Goal: Task Accomplishment & Management: Manage account settings

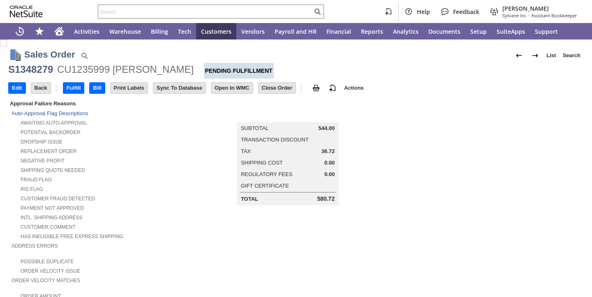
scroll to position [475, 0]
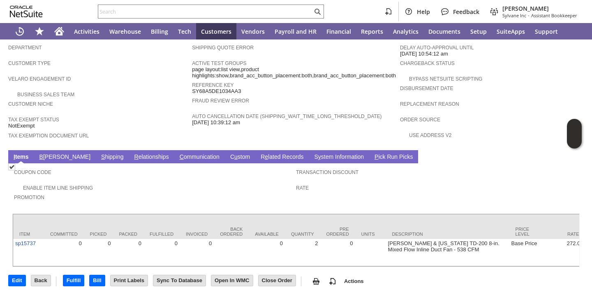
click at [55, 153] on link "B illing" at bounding box center [64, 157] width 55 height 8
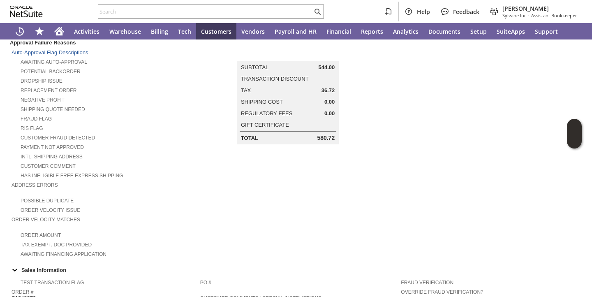
scroll to position [0, 0]
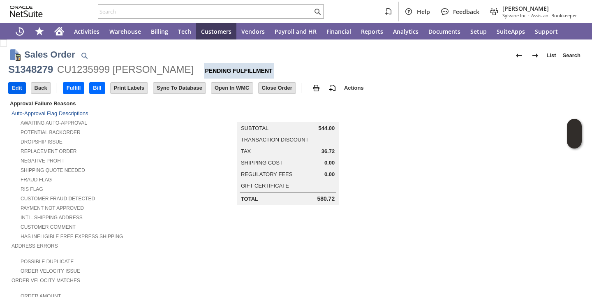
click at [23, 90] on input "Edit" at bounding box center [17, 88] width 17 height 11
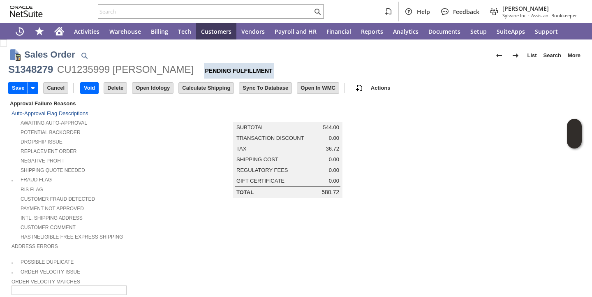
scroll to position [249, 0]
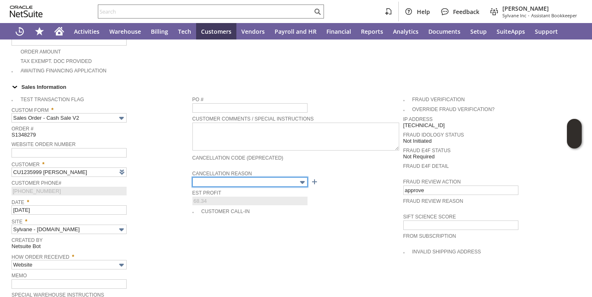
click at [280, 177] on input "text" at bounding box center [249, 181] width 115 height 9
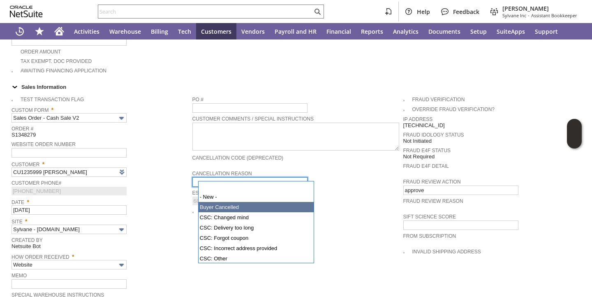
type input "Buyer Cancelled"
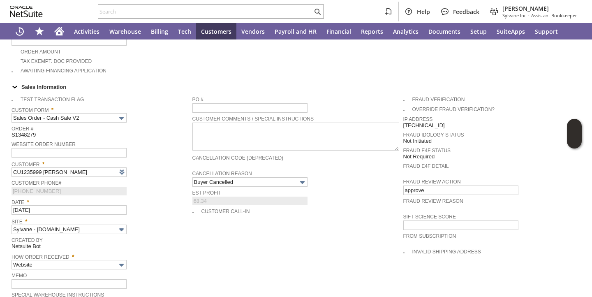
click at [164, 158] on span "Customer *" at bounding box center [100, 162] width 177 height 9
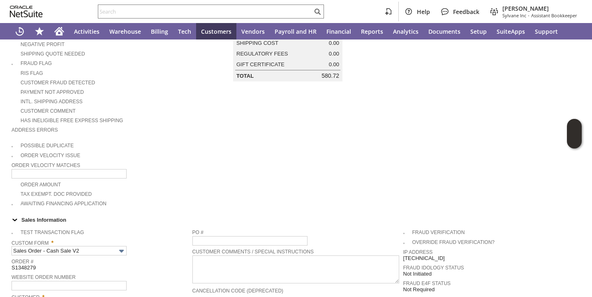
scroll to position [0, 0]
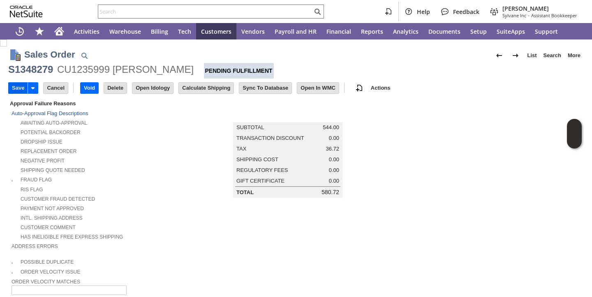
click at [14, 87] on input "Save" at bounding box center [18, 88] width 19 height 11
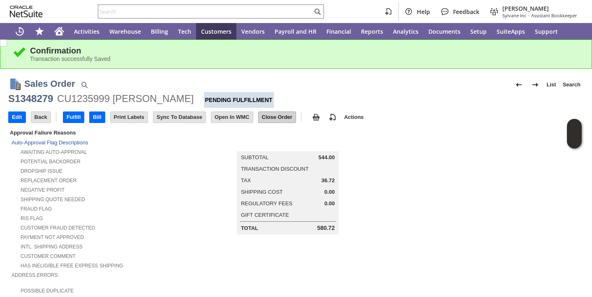
click at [278, 118] on input "Close Order" at bounding box center [277, 117] width 37 height 11
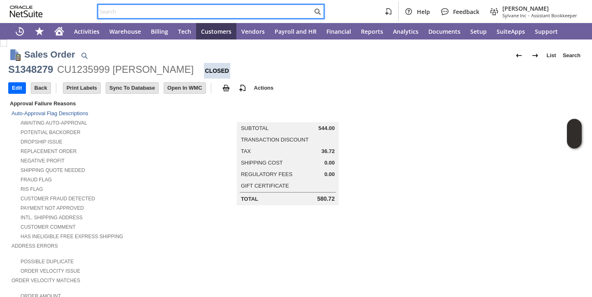
click at [202, 12] on input "text" at bounding box center [205, 12] width 214 height 10
paste input "P218296"
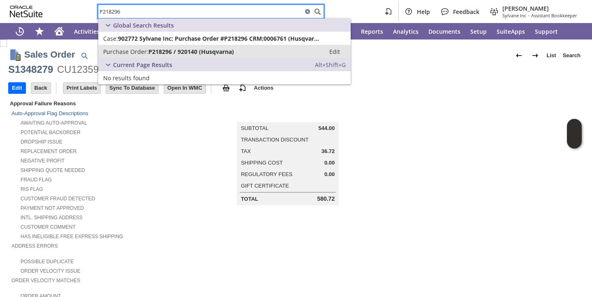
type input "P218296"
click at [189, 54] on span "P218296 / 920140 (Husqvarna)" at bounding box center [191, 52] width 86 height 8
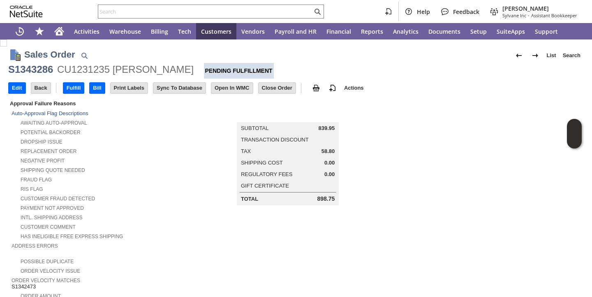
click at [109, 165] on div "Shipping Quote Needed" at bounding box center [99, 169] width 175 height 9
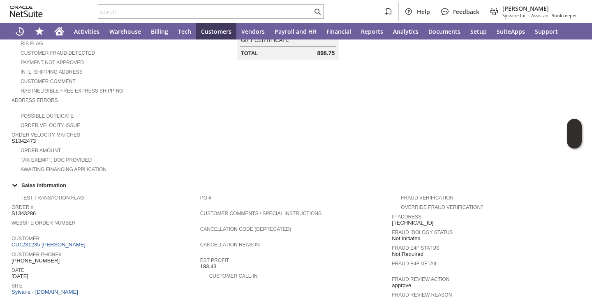
scroll to position [494, 0]
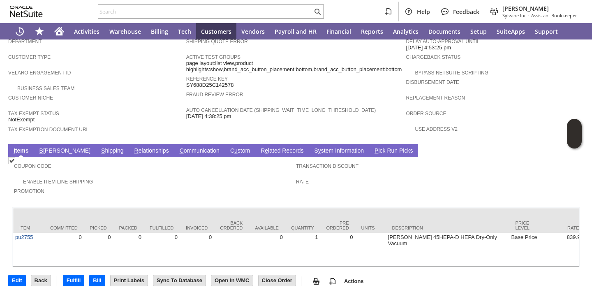
click at [53, 147] on link "B illing" at bounding box center [64, 151] width 55 height 8
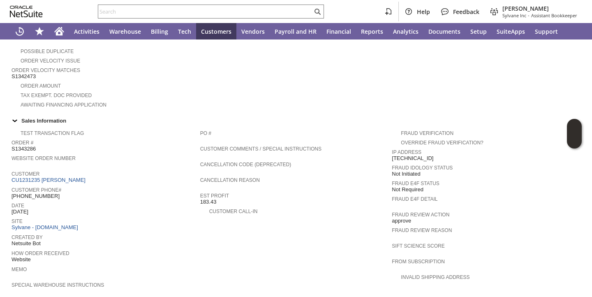
scroll to position [0, 0]
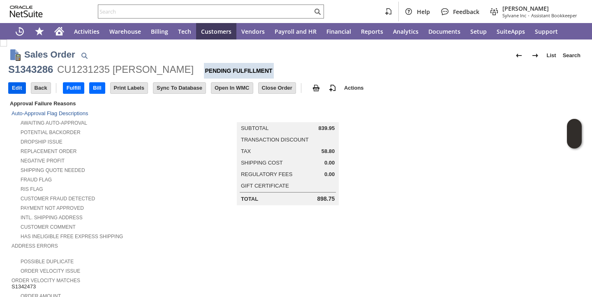
click at [19, 90] on input "Edit" at bounding box center [17, 88] width 17 height 11
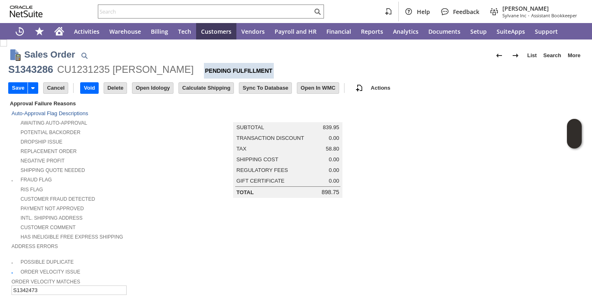
scroll to position [249, 0]
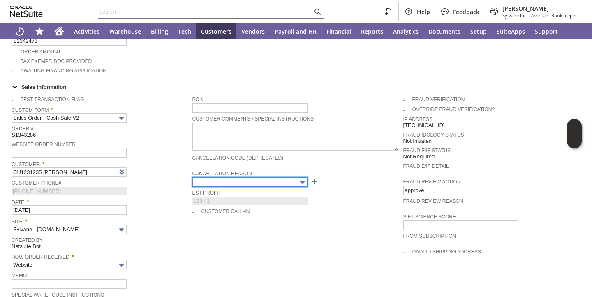
click at [231, 177] on input "text" at bounding box center [249, 181] width 115 height 9
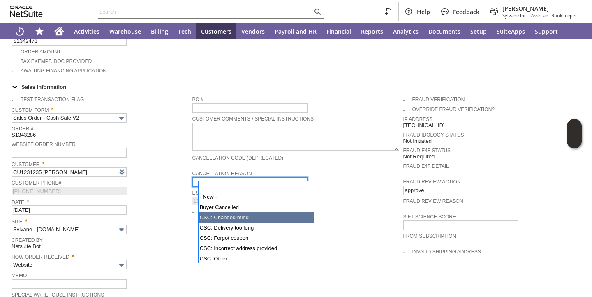
scroll to position [76, 0]
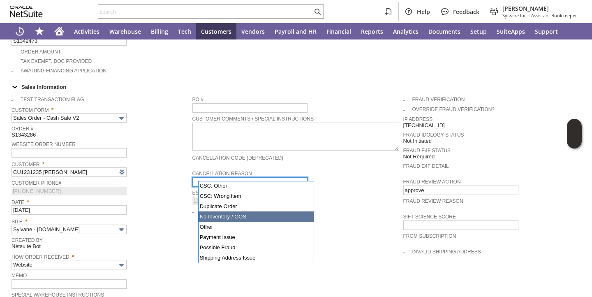
type input "No Inventory / OOS"
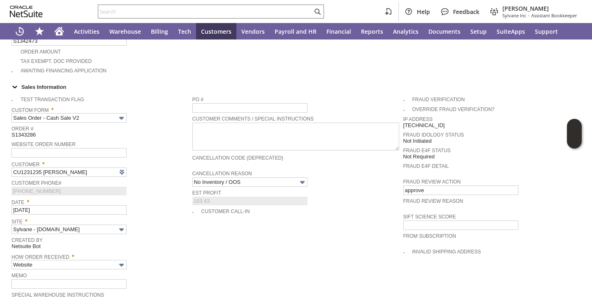
click at [164, 158] on span "Customer *" at bounding box center [100, 162] width 177 height 9
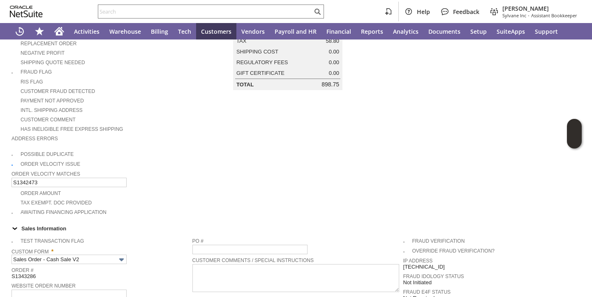
scroll to position [0, 0]
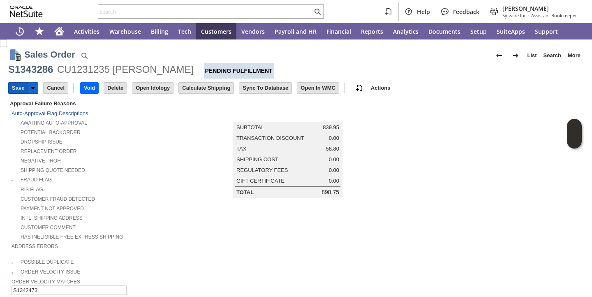
click at [19, 90] on input "Save" at bounding box center [18, 88] width 19 height 11
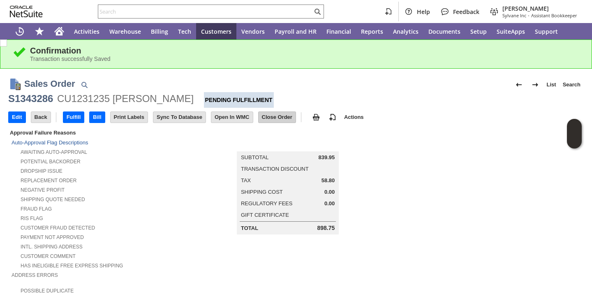
click at [291, 117] on input "Close Order" at bounding box center [277, 117] width 37 height 11
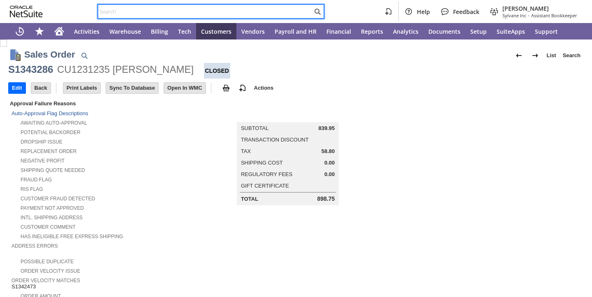
click at [260, 12] on input "text" at bounding box center [205, 12] width 214 height 10
type input "v"
paste input "P218434"
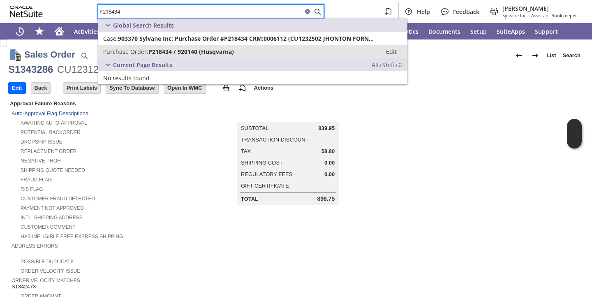
type input "P218434"
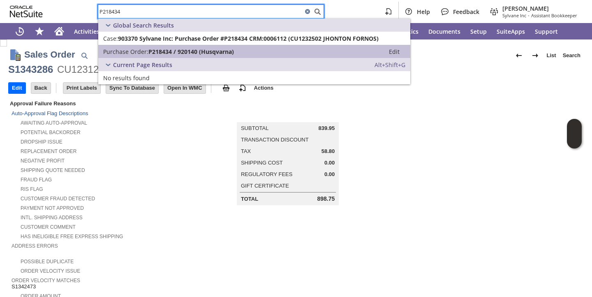
click at [148, 54] on span "Purchase Order:" at bounding box center [125, 52] width 45 height 8
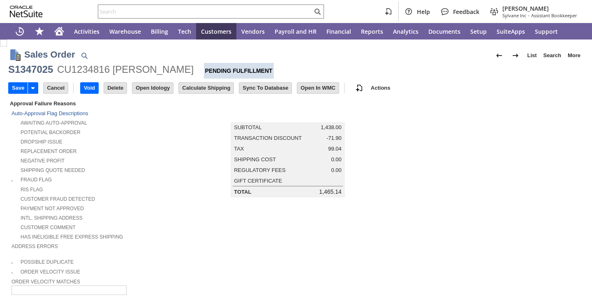
type input "Add"
type input "Copy Previous"
type input "Intelligent Recommendations ⁰"
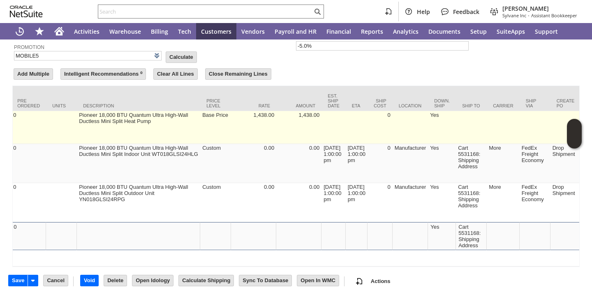
scroll to position [0, 347]
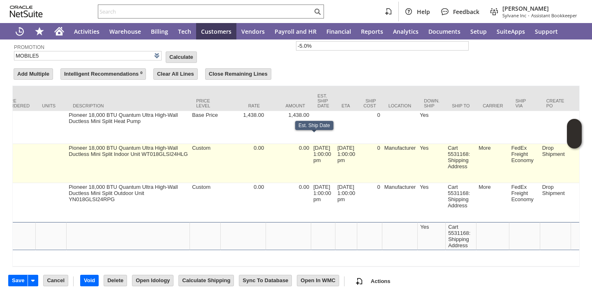
click at [313, 144] on td "[DATE] 1:00:00 pm" at bounding box center [323, 163] width 24 height 39
type input "[DATE] 1:00:00 pm"
type input "OK"
type input "Make Copy"
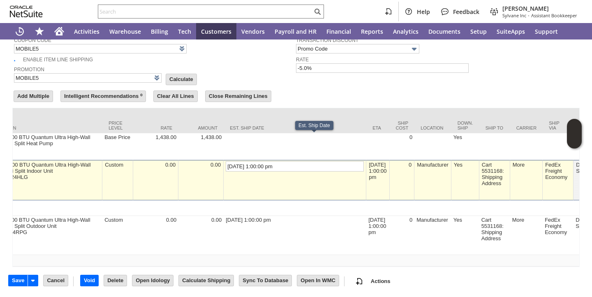
scroll to position [691, 0]
click at [226, 160] on input "8/20/2025 1:00:00 pm" at bounding box center [295, 165] width 138 height 10
type input "[DATE] 1:00:00 pm"
type input "Promo Code"
type input "-5.0%"
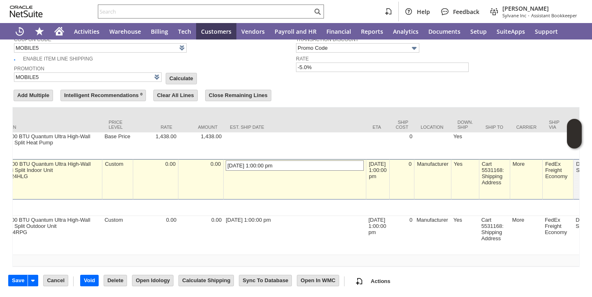
type input "pi17141"
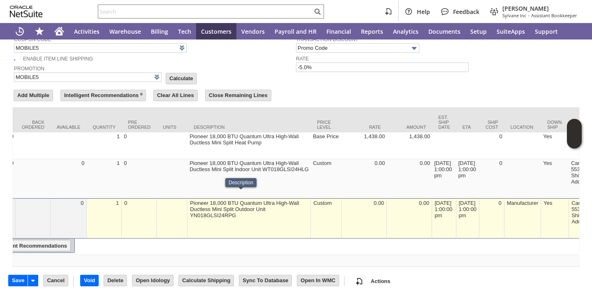
scroll to position [0, 233]
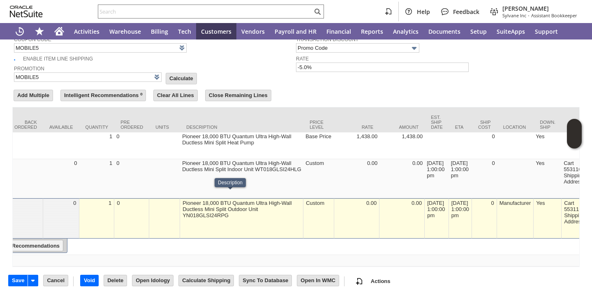
click at [430, 199] on div "8/20/2025 1:00:00 pm" at bounding box center [437, 208] width 20 height 19
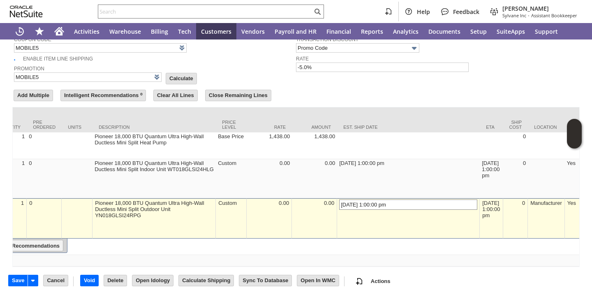
click at [339, 199] on input "8/20/2025 1:00:00 pm" at bounding box center [408, 204] width 138 height 10
type input "[DATE] 1:00:00 pm"
type input "Promo Code"
type input "-5.0%"
type input "Add"
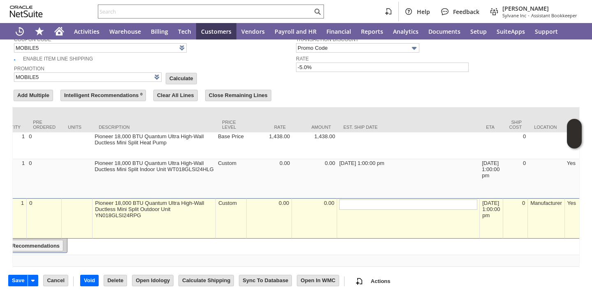
type input "Copy Previous"
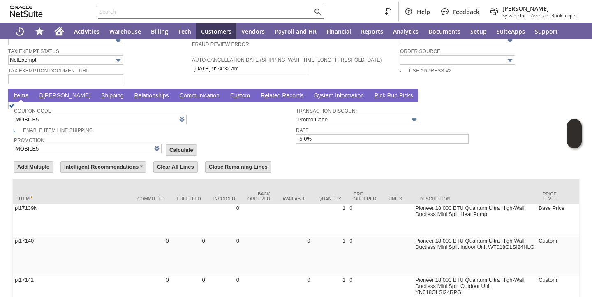
scroll to position [595, 0]
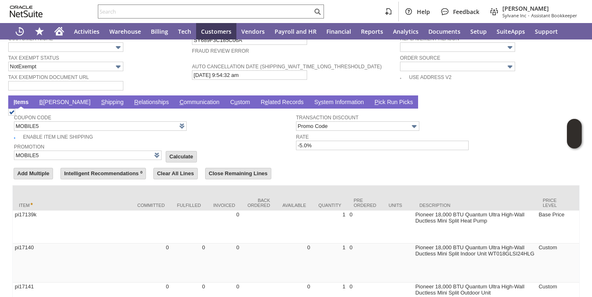
click at [99, 106] on link "S hipping" at bounding box center [112, 103] width 27 height 8
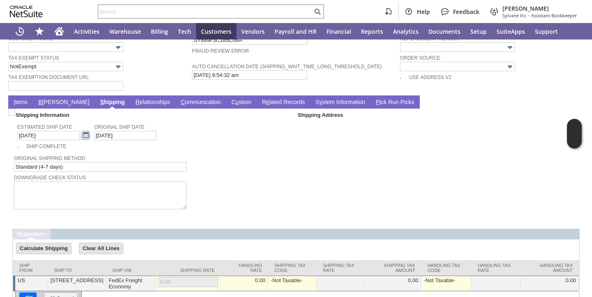
click at [81, 139] on link at bounding box center [85, 135] width 9 height 9
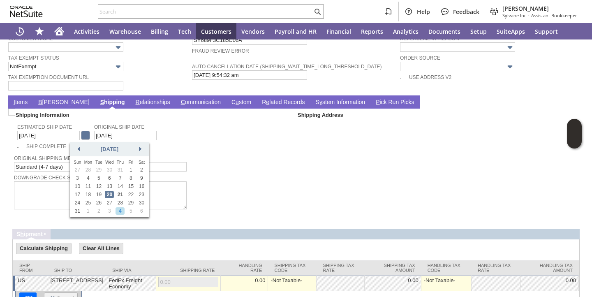
click at [121, 211] on link "4" at bounding box center [120, 210] width 9 height 7
type input "[DATE]"
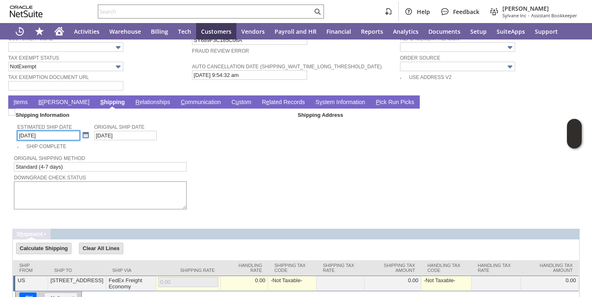
scroll to position [638, 0]
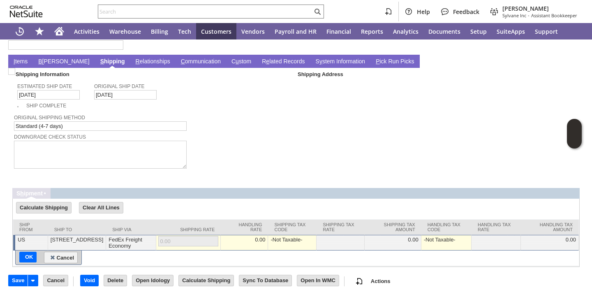
click at [21, 278] on input "Save" at bounding box center [18, 280] width 19 height 11
click at [52, 60] on link "B illing" at bounding box center [63, 62] width 55 height 8
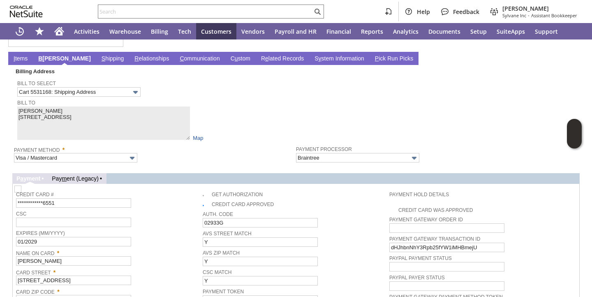
click at [26, 62] on link "I tems" at bounding box center [21, 59] width 18 height 8
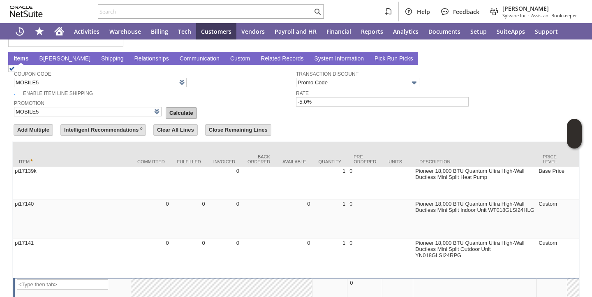
click at [166, 113] on input "Calculate" at bounding box center [181, 113] width 30 height 11
type input "Promo Code"
type input "-5.0%"
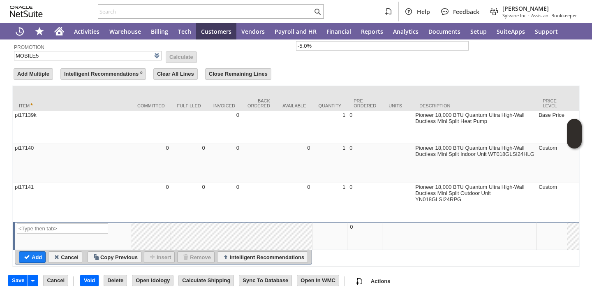
scroll to position [708, 0]
click at [24, 283] on input "Save" at bounding box center [18, 280] width 19 height 11
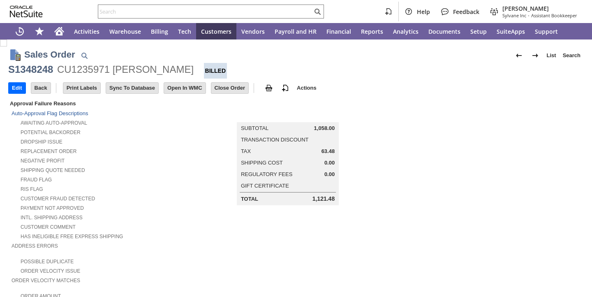
click at [14, 89] on input "Edit" at bounding box center [17, 88] width 17 height 11
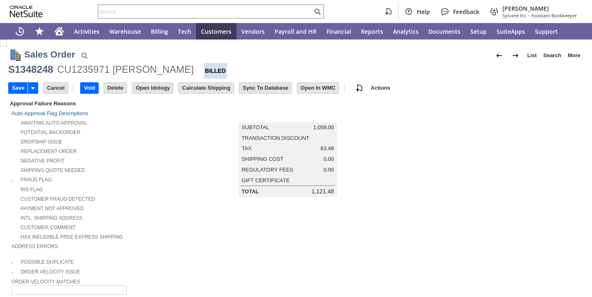
type input "Add"
type input "Copy Previous"
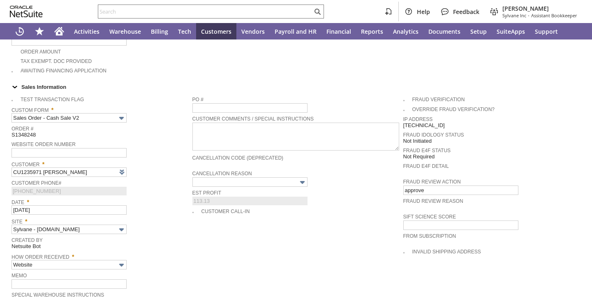
click at [163, 143] on div "Website Order Number" at bounding box center [100, 148] width 177 height 19
type input "Intelligent Recommendations ⁰"
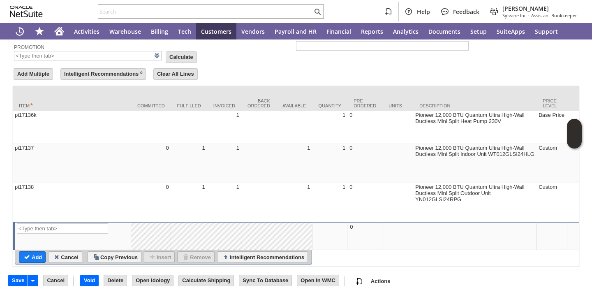
scroll to position [647, 0]
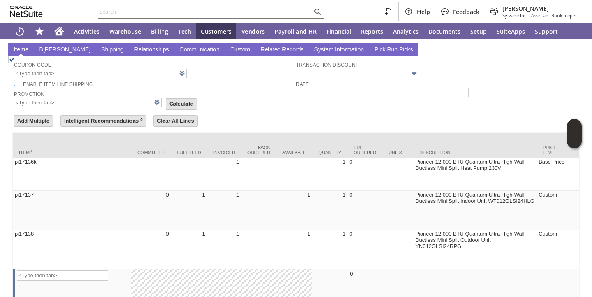
click at [101, 51] on span "S" at bounding box center [103, 49] width 4 height 7
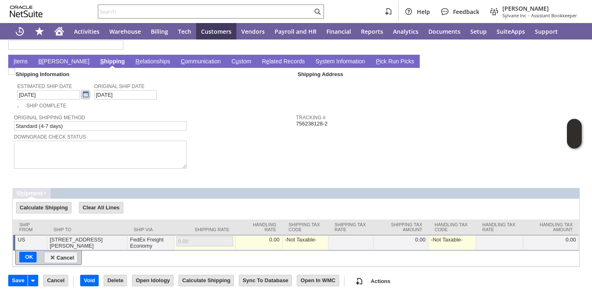
click at [81, 95] on link at bounding box center [85, 94] width 9 height 9
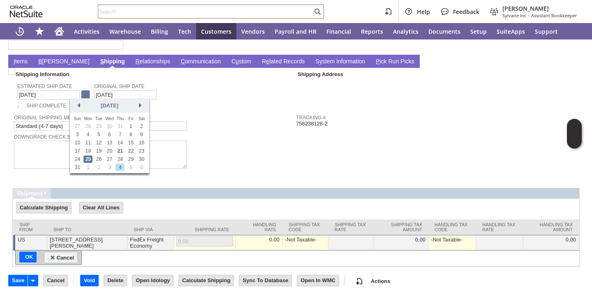
click at [120, 168] on link "4" at bounding box center [120, 167] width 9 height 7
type input "[DATE]"
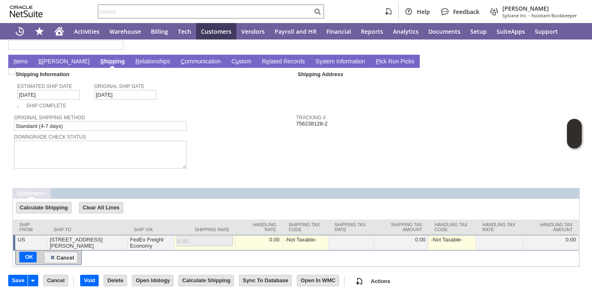
click at [22, 62] on link "I tems" at bounding box center [21, 62] width 18 height 8
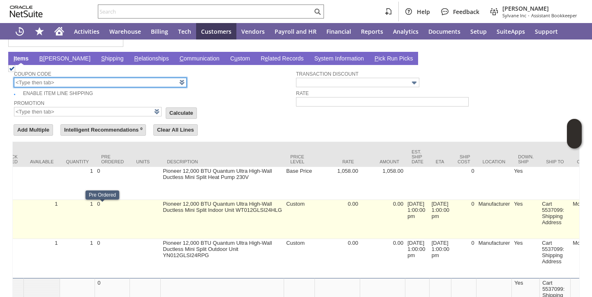
scroll to position [0, 0]
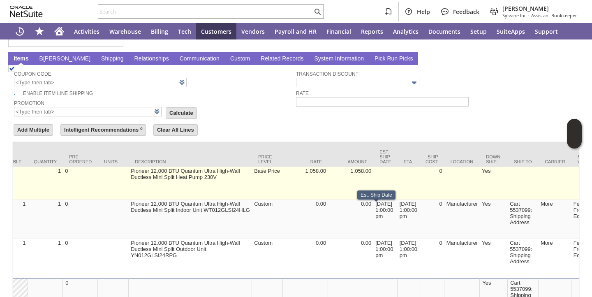
click at [373, 200] on td at bounding box center [385, 183] width 24 height 33
type input "OK"
type input "Make Copy"
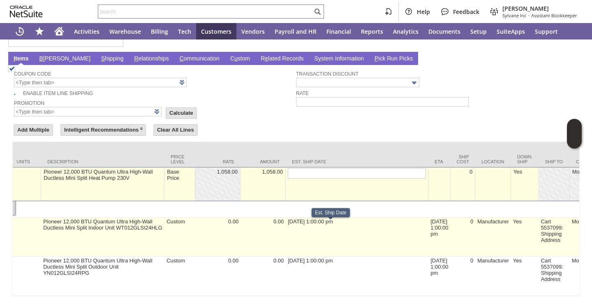
click at [288, 224] on td "8/25/2025 1:00:00 pm" at bounding box center [357, 237] width 143 height 39
type input "pi17137"
type input "8/25/2025 1:00:00 pm"
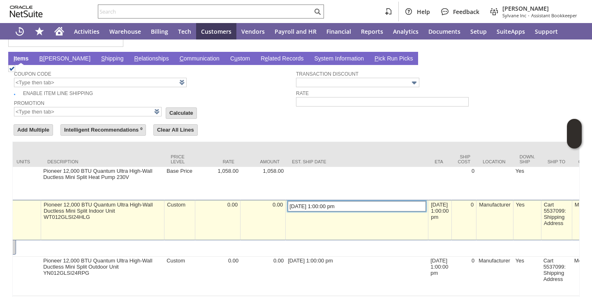
click at [288, 209] on input "8/25/2025 1:00:00 pm" at bounding box center [357, 206] width 138 height 10
type input "[DATE] 1:00:00 pm"
type input "pi17138"
type input "8/25/2025 1:00:00 pm"
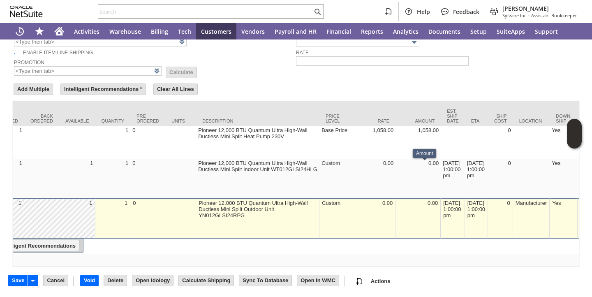
scroll to position [0, 228]
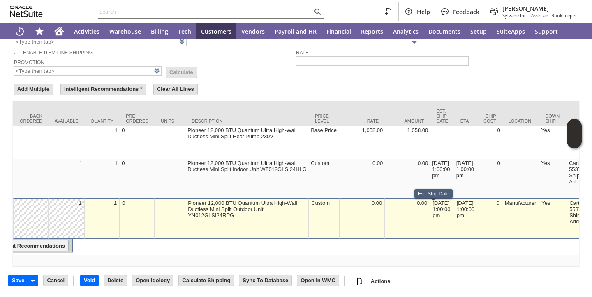
click at [433, 209] on div "8/25/2025 1:00:00 pm" at bounding box center [442, 208] width 20 height 19
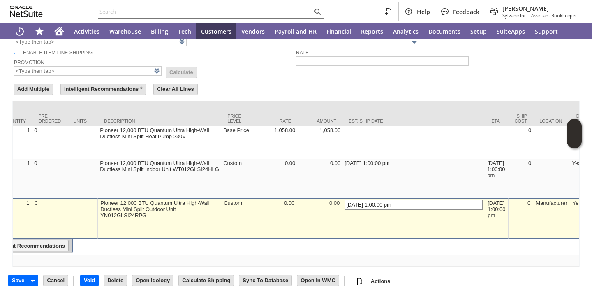
click at [345, 209] on input "8/25/2025 1:00:00 pm" at bounding box center [414, 204] width 138 height 10
type input "[DATE] 1:00:00 pm"
type input "Add"
type input "Copy Previous"
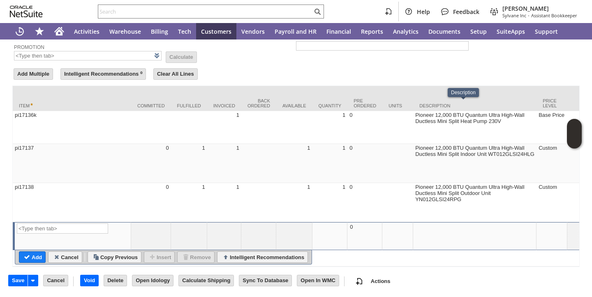
scroll to position [708, 0]
click at [15, 281] on input "Save" at bounding box center [18, 280] width 19 height 11
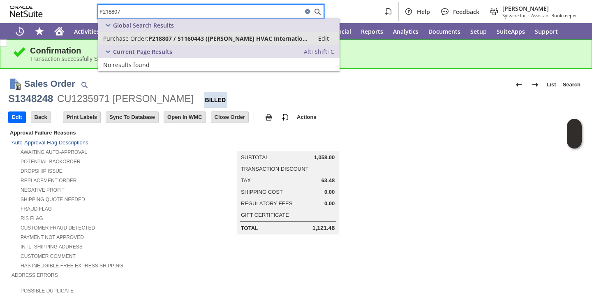
type input "P218807"
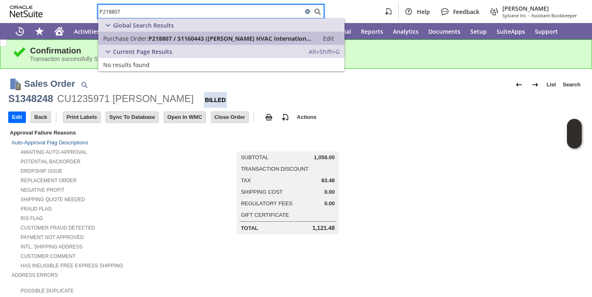
click at [189, 39] on span "P218807 / S1160443 ([PERSON_NAME] HVAC International LLC)" at bounding box center [231, 39] width 166 height 8
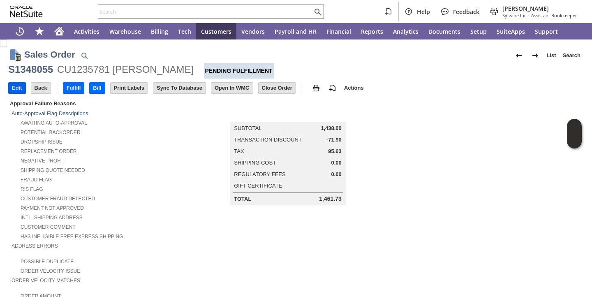
click at [13, 90] on input "Edit" at bounding box center [17, 88] width 17 height 11
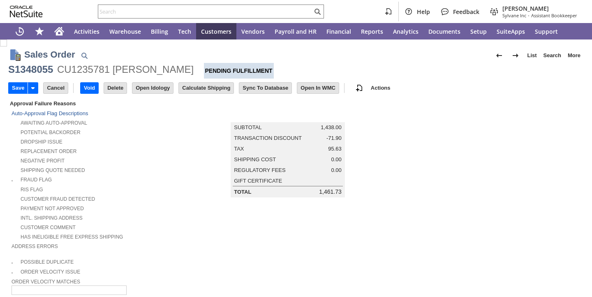
scroll to position [520, 0]
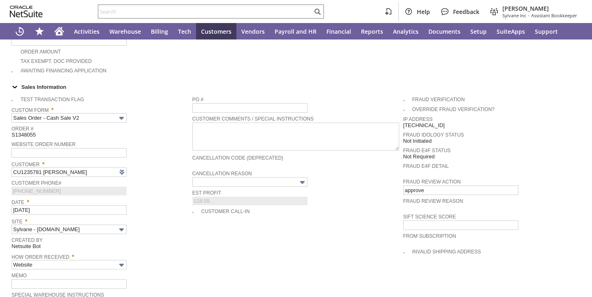
click at [140, 158] on span "Customer *" at bounding box center [100, 162] width 177 height 9
type input "Intelligent Recommendations ⁰"
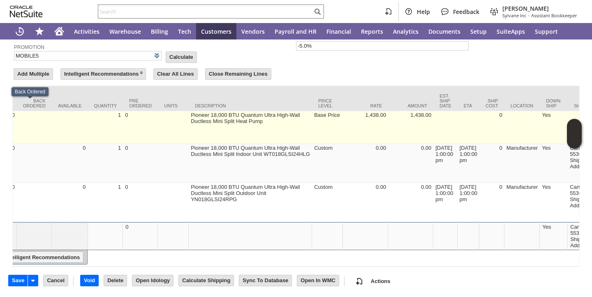
scroll to position [0, 252]
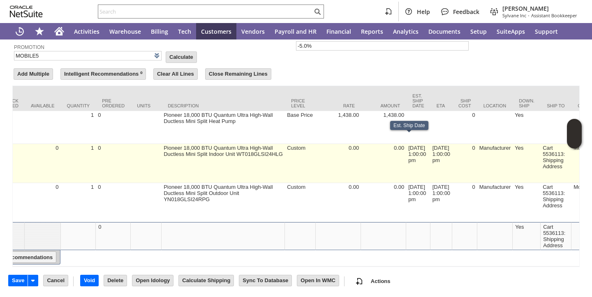
click at [408, 144] on td "[DATE] 1:00:00 pm" at bounding box center [418, 163] width 24 height 39
type input "[DATE] 1:00:00 pm"
type input "pi17140"
type input "OK"
type input "Make Copy"
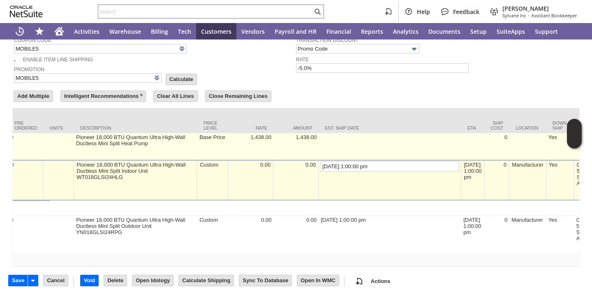
scroll to position [691, 0]
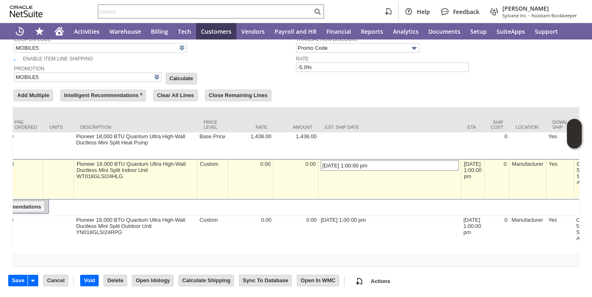
click at [321, 160] on input "[DATE] 1:00:00 pm" at bounding box center [390, 165] width 138 height 10
type input "[DATE] 1:00:00 pm"
type input "Promo Code"
type input "-5.0%"
type input "pi17141"
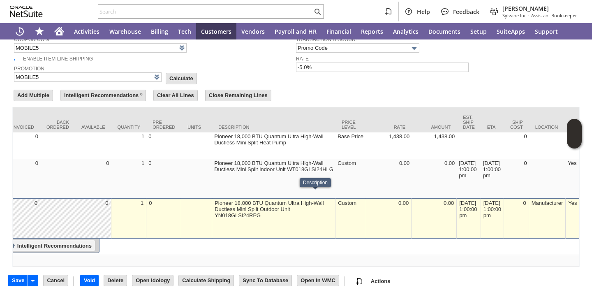
scroll to position [0, 219]
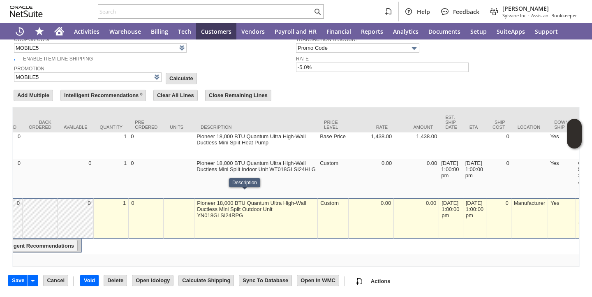
click at [441, 199] on div "[DATE] 1:00:00 pm" at bounding box center [451, 208] width 20 height 19
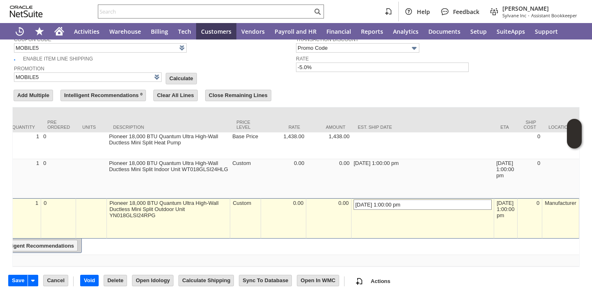
click at [354, 199] on input "[DATE] 1:00:00 pm" at bounding box center [423, 204] width 138 height 10
type input "[DATE] 1:00:00 pm"
type input "Promo Code"
type input "-5.0%"
type input "Add"
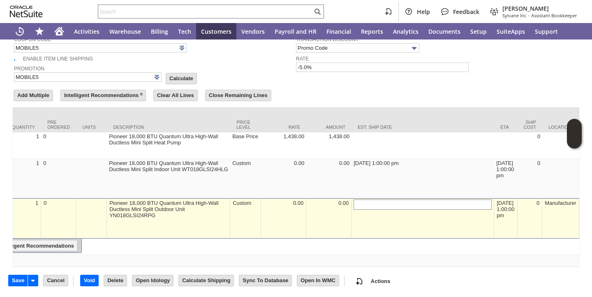
type input "Copy Previous"
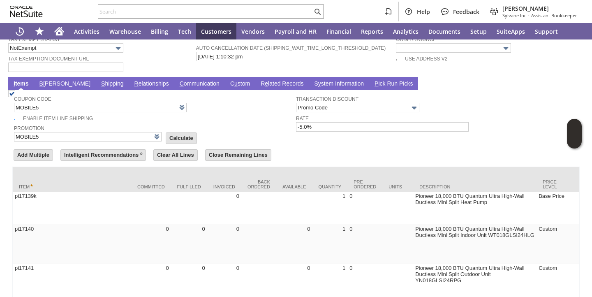
scroll to position [612, 0]
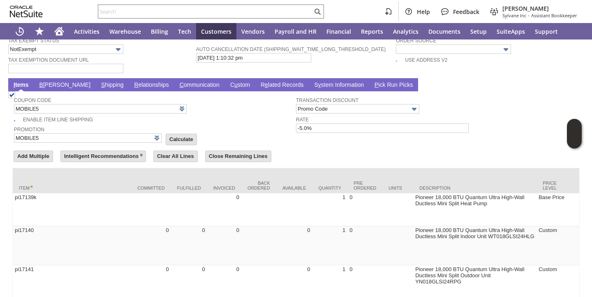
click at [101, 88] on span "S" at bounding box center [103, 84] width 4 height 7
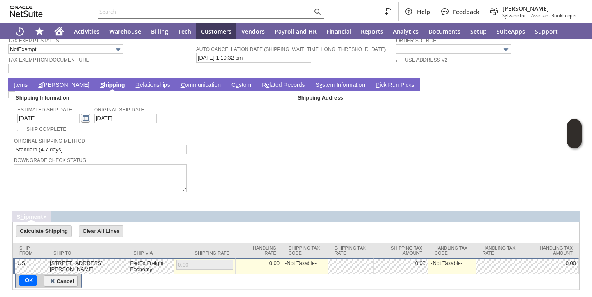
click at [81, 118] on link at bounding box center [85, 118] width 9 height 9
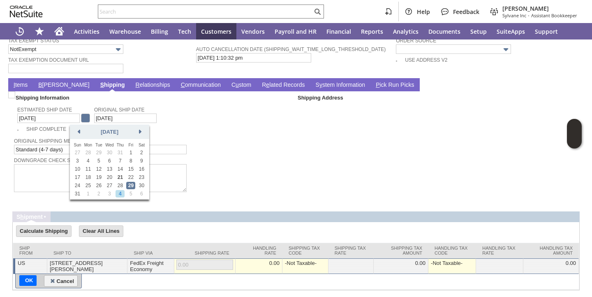
click at [121, 195] on link "4" at bounding box center [120, 193] width 9 height 7
type input "9/4/2025"
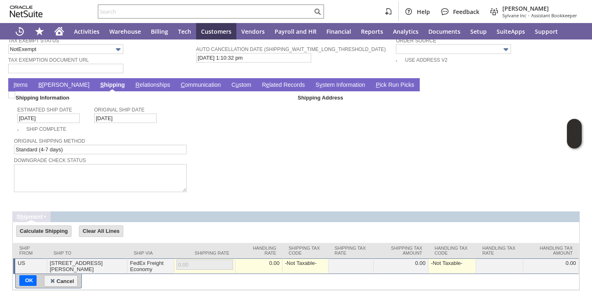
click at [242, 188] on div "Downgrade Check Status" at bounding box center [153, 174] width 278 height 38
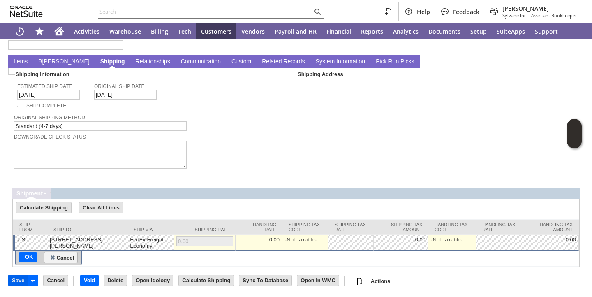
click at [14, 283] on input "Save" at bounding box center [18, 280] width 19 height 11
click at [24, 64] on link "I tems" at bounding box center [21, 62] width 18 height 8
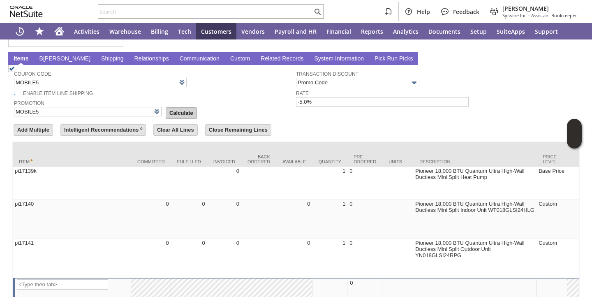
click at [166, 111] on input "Calculate" at bounding box center [181, 113] width 30 height 11
type input "Promo Code"
type input "-5.0%"
click at [235, 102] on td "Promotion MOBILE5 List Calculate" at bounding box center [155, 107] width 282 height 19
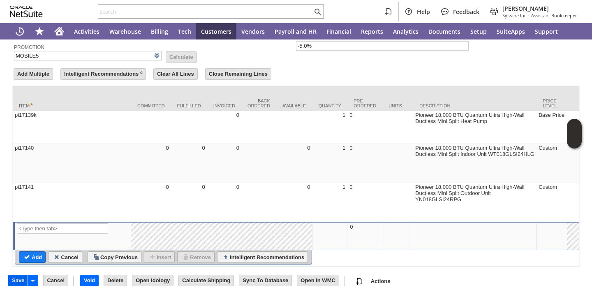
click at [17, 283] on input "Save" at bounding box center [18, 280] width 19 height 11
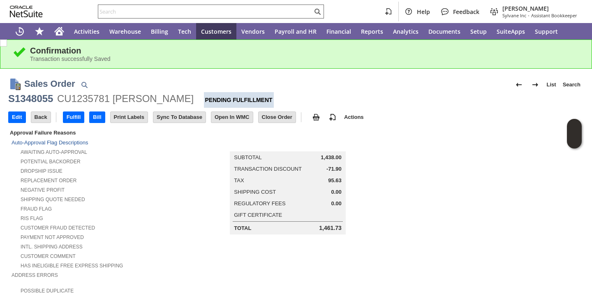
click at [228, 8] on input "text" at bounding box center [205, 12] width 214 height 10
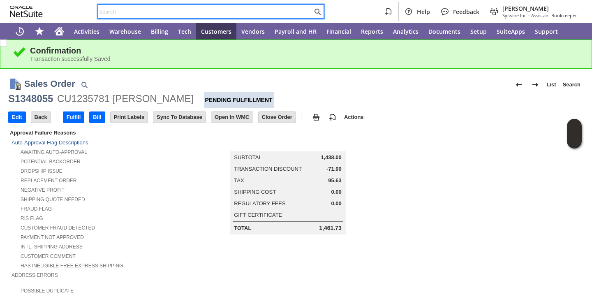
paste input "491732"
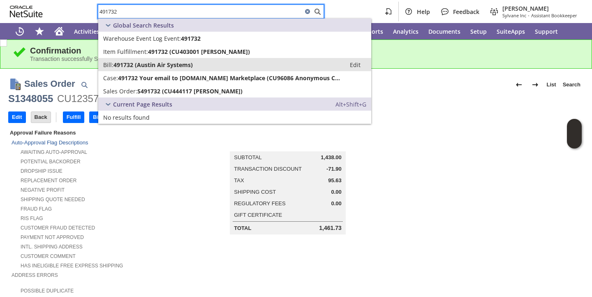
type input "491732"
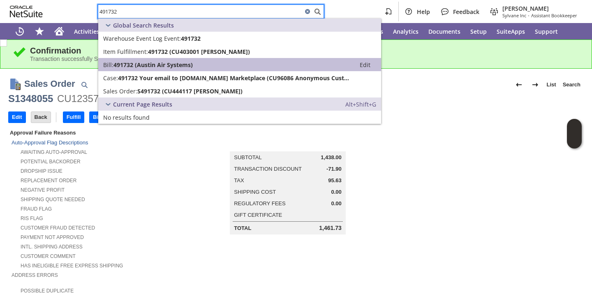
click at [198, 63] on div "Bill: 491732 (Austin Air Systems)" at bounding box center [227, 65] width 248 height 8
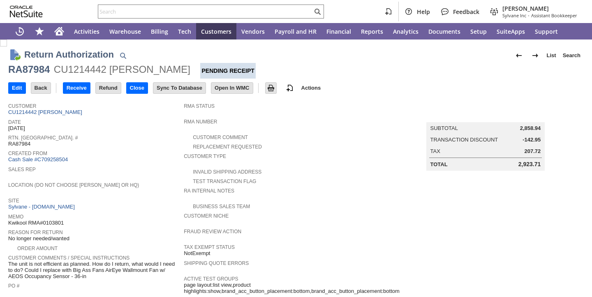
click at [166, 166] on span "Sales Rep" at bounding box center [93, 168] width 171 height 8
click at [42, 67] on div "RA87984" at bounding box center [29, 69] width 42 height 13
copy div "RA87984"
click at [136, 14] on input "text" at bounding box center [205, 12] width 214 height 10
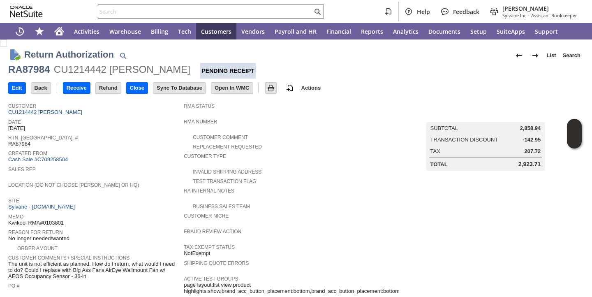
paste input "RA87984"
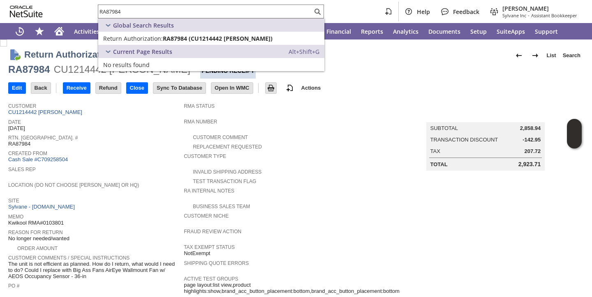
click at [157, 125] on span "Date" at bounding box center [93, 121] width 171 height 8
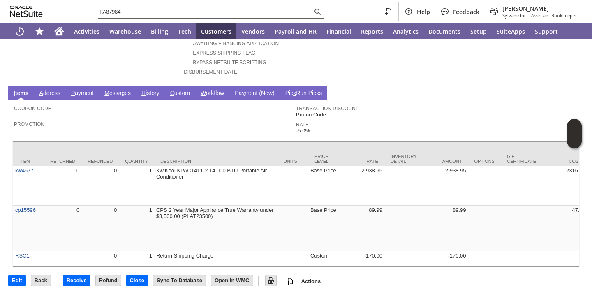
click at [194, 14] on input "RA87984" at bounding box center [205, 12] width 214 height 10
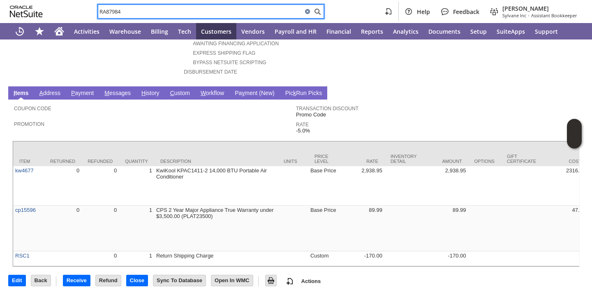
click at [194, 14] on input "RA87984" at bounding box center [200, 12] width 204 height 10
paste input "P218841"
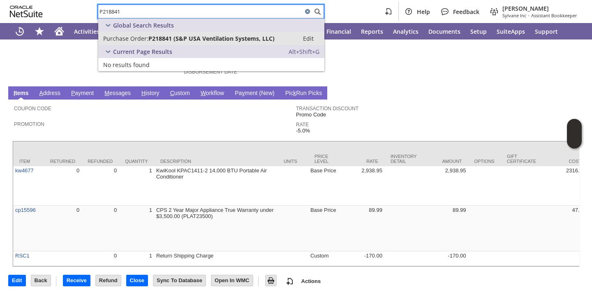
type input "P218841"
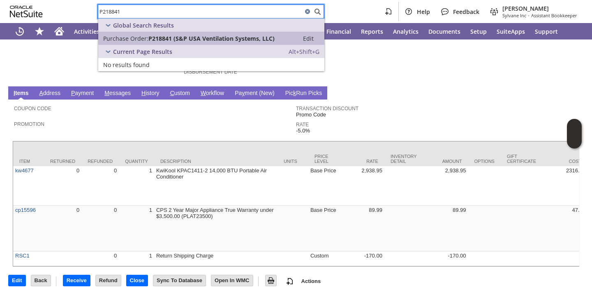
click at [188, 38] on span "P218841 (S&P USA Ventilation Systems, LLC)" at bounding box center [211, 39] width 126 height 8
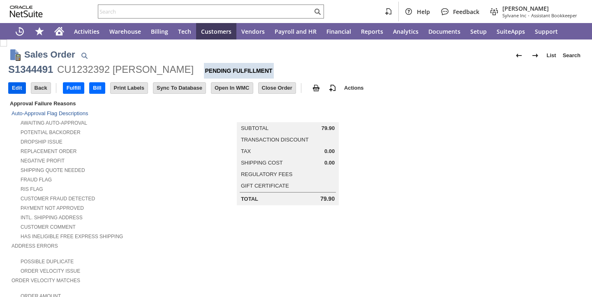
click at [21, 87] on input "Edit" at bounding box center [17, 88] width 17 height 11
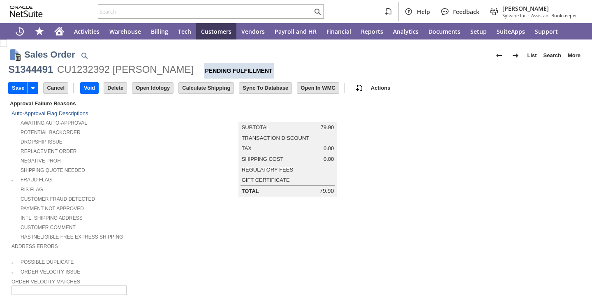
type input "Add"
type input "Copy Previous"
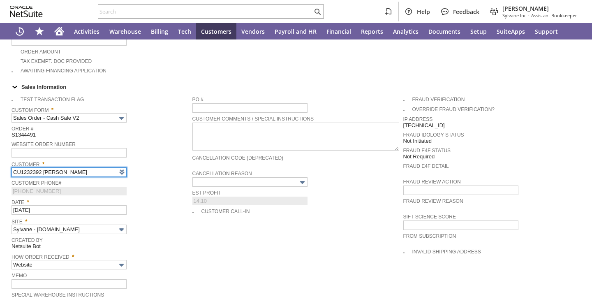
type input "Intelligent Recommendations ⁰"
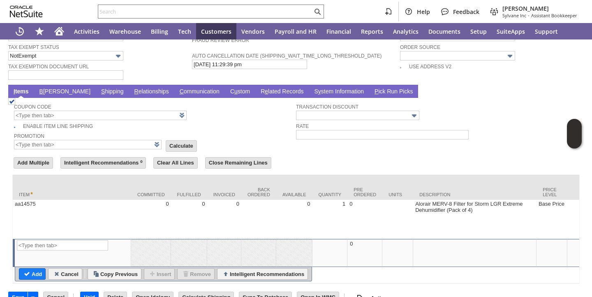
scroll to position [627, 0]
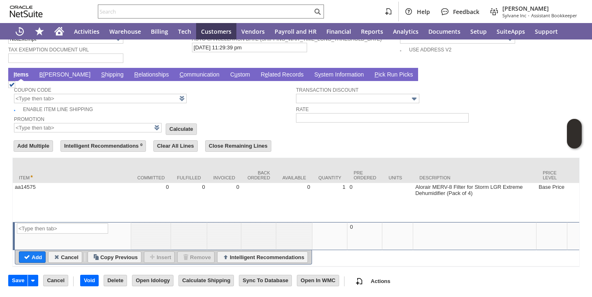
click at [99, 72] on link "S hipping" at bounding box center [112, 75] width 27 height 8
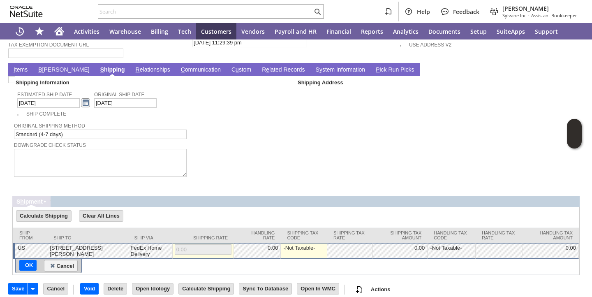
click at [81, 102] on link at bounding box center [85, 102] width 9 height 9
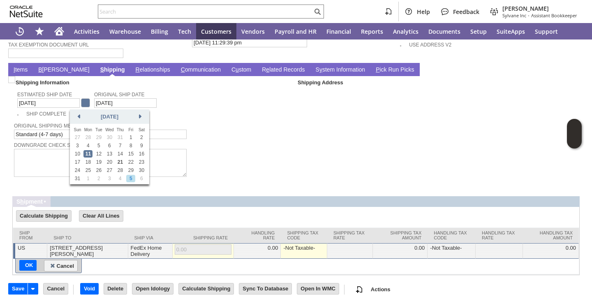
click at [127, 179] on link "5" at bounding box center [130, 178] width 9 height 7
type input "[DATE]"
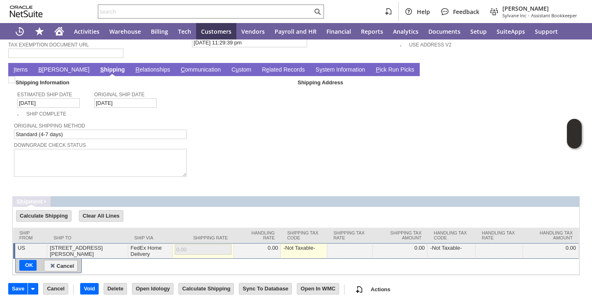
click at [18, 72] on link "I tems" at bounding box center [21, 70] width 18 height 8
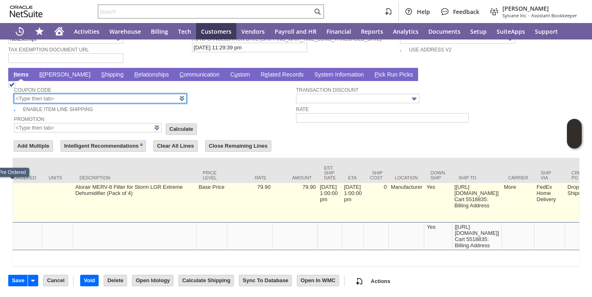
scroll to position [0, 343]
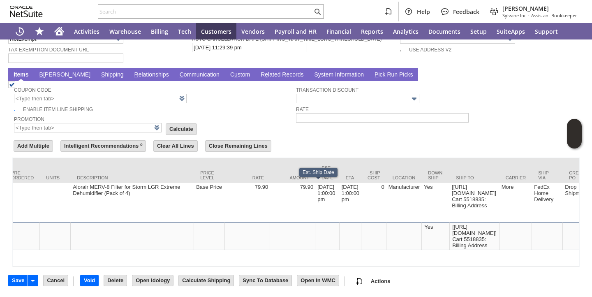
click at [311, 177] on div "Est. Ship Date" at bounding box center [318, 172] width 38 height 9
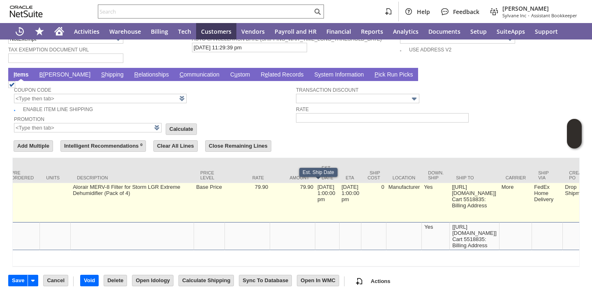
click at [315, 194] on td "8/11/2025 1:00:00 pm" at bounding box center [327, 202] width 24 height 39
type input "8/11/2025 1:00:00 pm"
type input "OK"
type input "Make Copy"
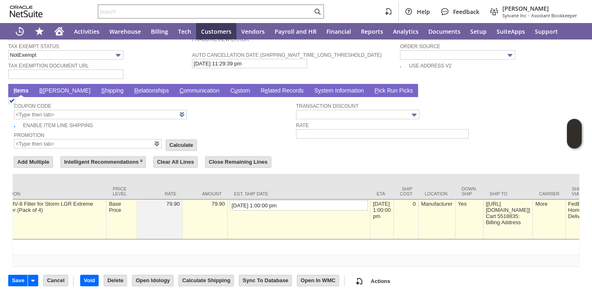
scroll to position [617, 0]
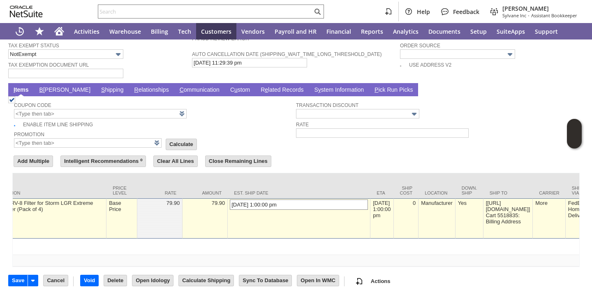
click at [230, 199] on input "8/11/2025 1:00:00 pm" at bounding box center [299, 204] width 138 height 10
type input "[DATE] 1:00:00 pm"
type input "Add"
type input "Copy Previous"
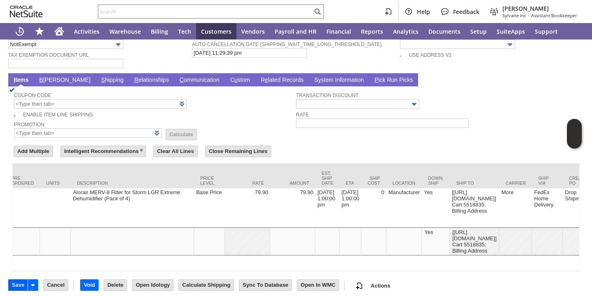
scroll to position [0, 0]
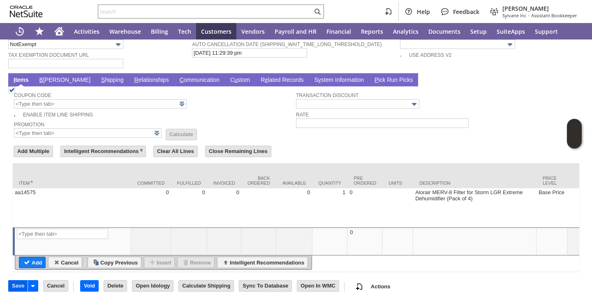
click at [21, 290] on input "Save" at bounding box center [18, 285] width 19 height 11
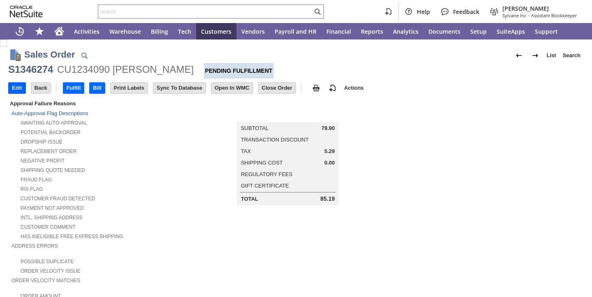
click at [22, 86] on input "Edit" at bounding box center [17, 88] width 17 height 11
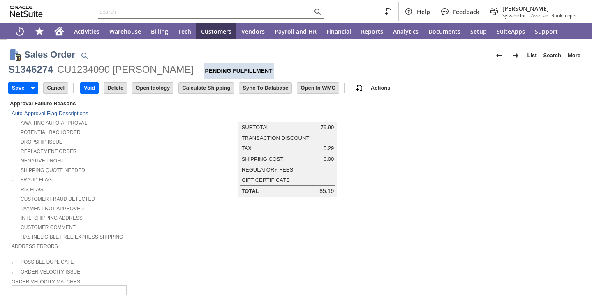
type input "Add"
type input "Copy Previous"
type input "0.00"
type input "OK"
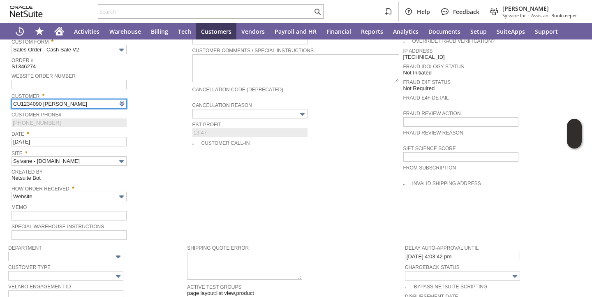
scroll to position [627, 0]
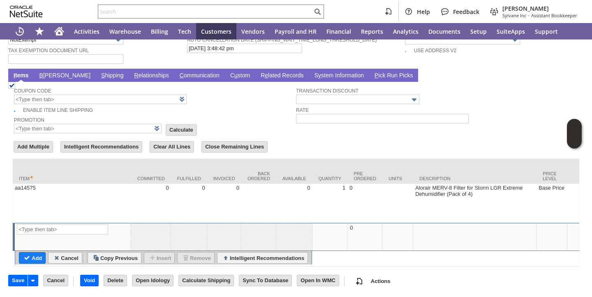
type input "Intelligent Recommendations ⁰"
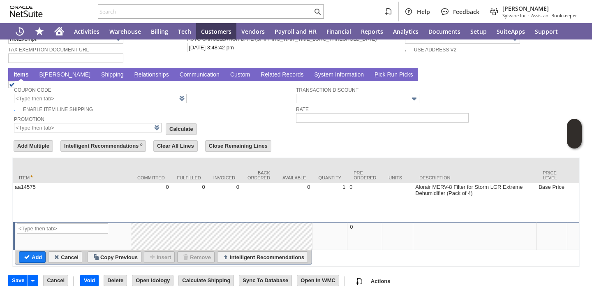
click at [99, 71] on link "S hipping" at bounding box center [112, 75] width 27 height 8
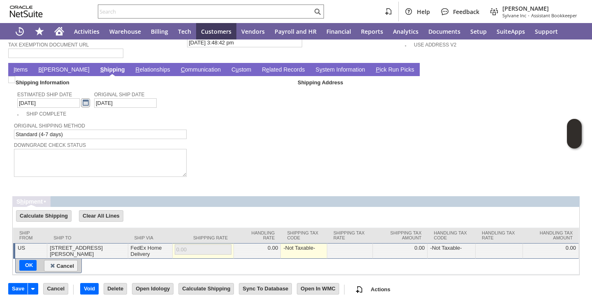
click at [81, 107] on link at bounding box center [85, 102] width 9 height 9
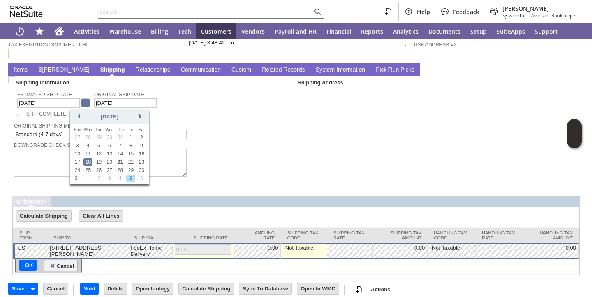
click at [130, 179] on link "5" at bounding box center [130, 178] width 9 height 7
type input "[DATE]"
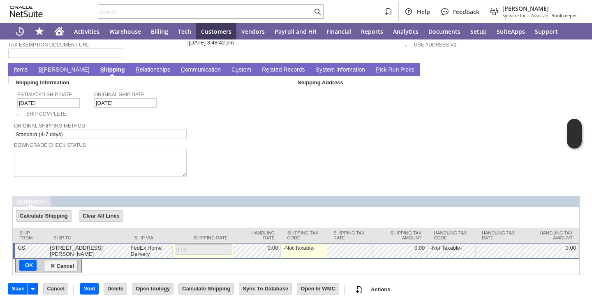
click at [23, 71] on link "I tems" at bounding box center [21, 70] width 18 height 8
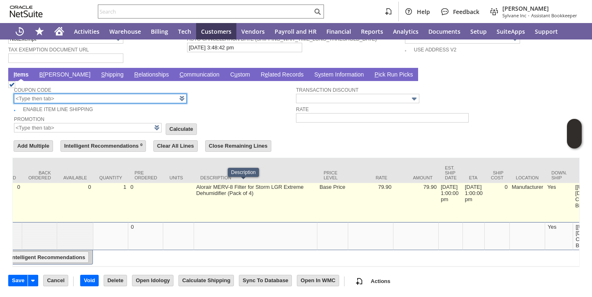
scroll to position [0, 220]
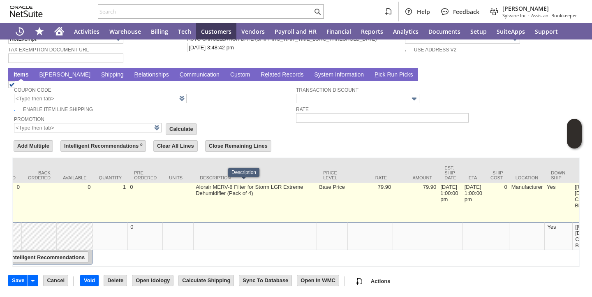
click at [443, 186] on td "[DATE] 1:00:00 pm" at bounding box center [450, 202] width 24 height 39
type input "[DATE] 1:00:00 pm"
type input "aa14575"
type input "OK"
type input "Make Copy"
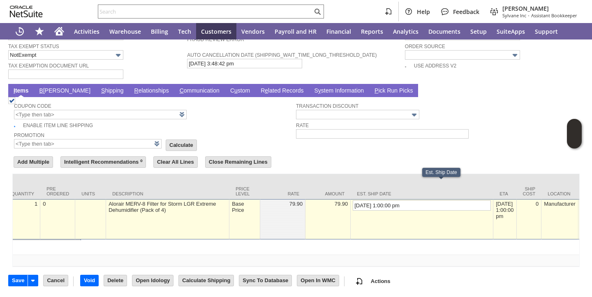
scroll to position [617, 0]
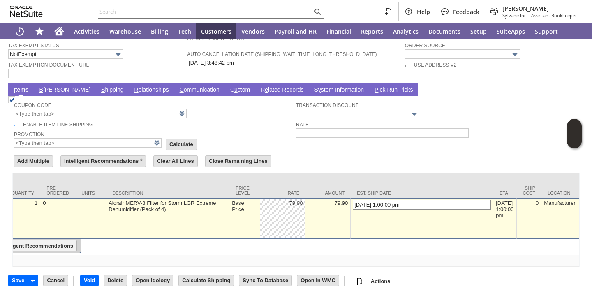
click at [353, 199] on input "[DATE] 1:00:00 pm" at bounding box center [422, 204] width 138 height 10
type input "[DATE] 1:00:00 pm"
type input "Add"
type input "Copy Previous"
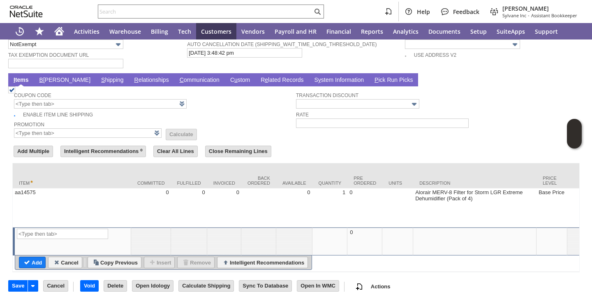
scroll to position [627, 0]
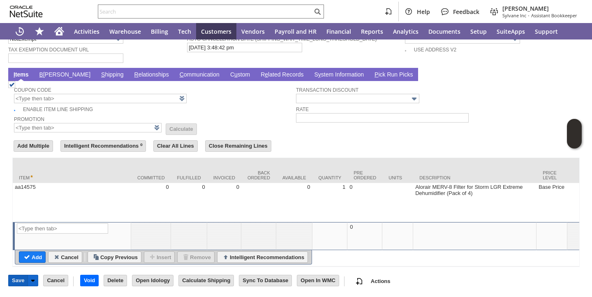
click at [19, 278] on input "Save" at bounding box center [18, 280] width 19 height 11
